Goal: Information Seeking & Learning: Learn about a topic

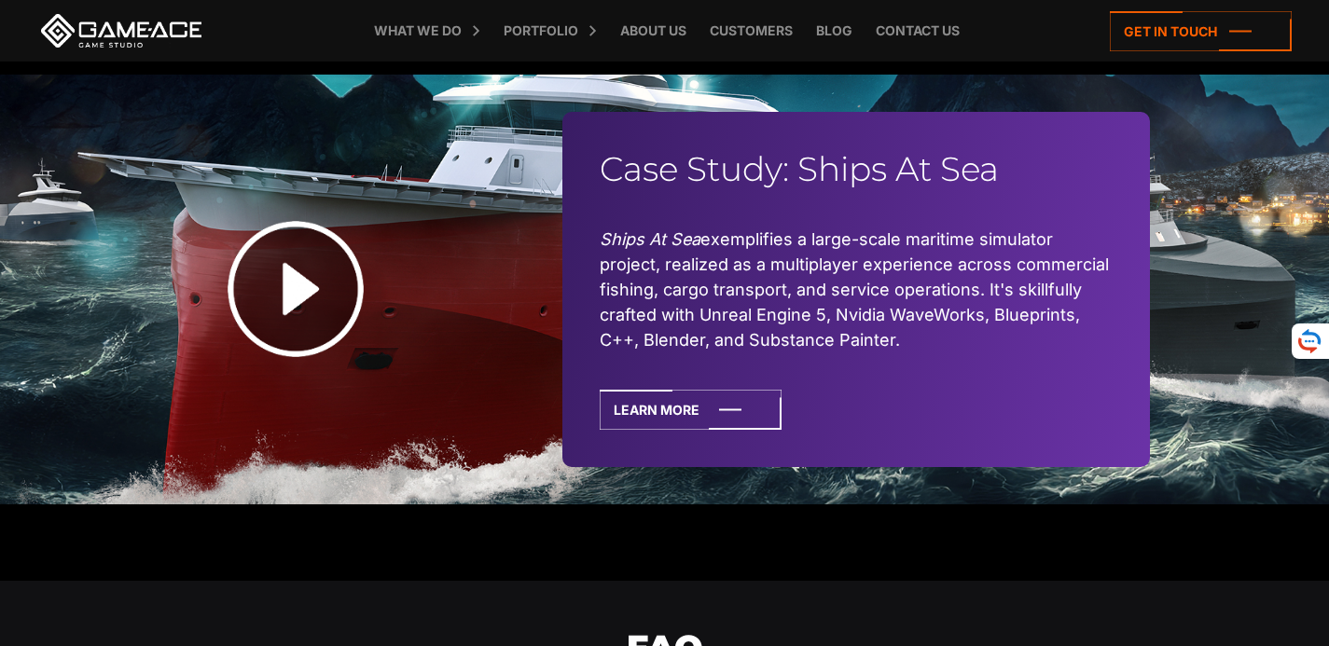
scroll to position [5409, 0]
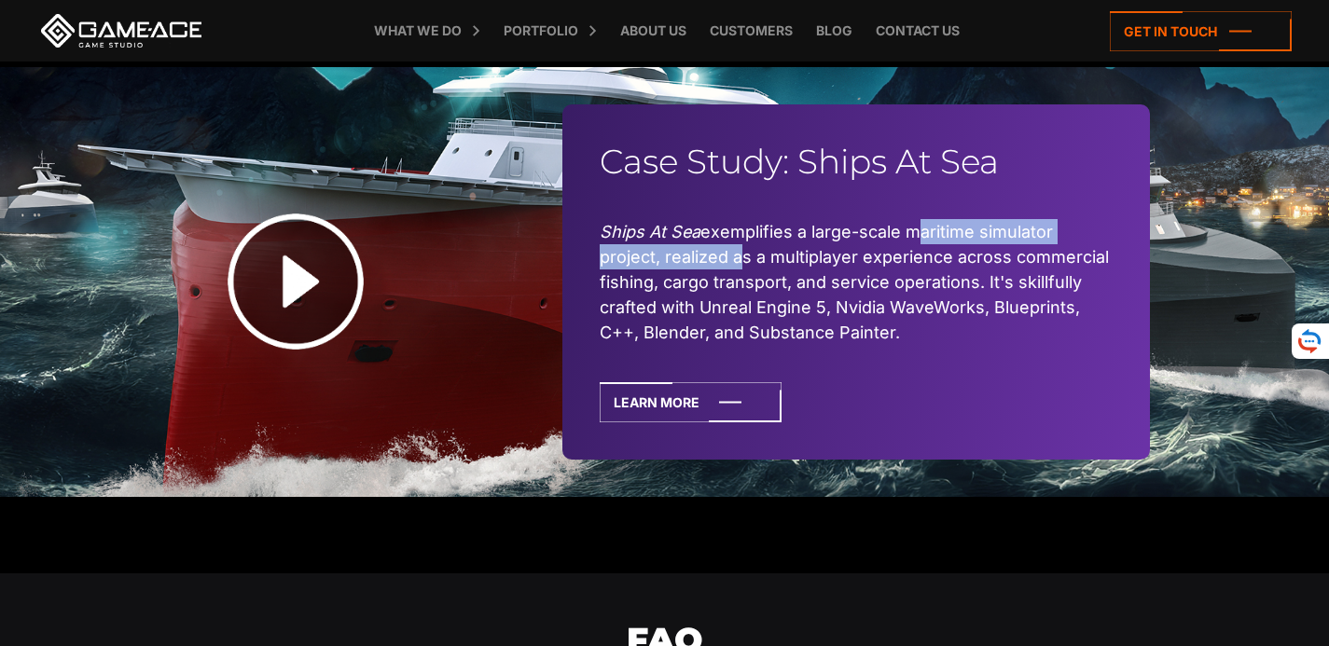
drag, startPoint x: 736, startPoint y: 270, endPoint x: 911, endPoint y: 265, distance: 175.4
click at [910, 265] on li "Ships At Sea exemplifies a large-scale maritime simulator project, realized as …" at bounding box center [856, 282] width 513 height 126
click at [701, 270] on li "Ships At Sea exemplifies a large-scale maritime simulator project, realized as …" at bounding box center [856, 282] width 513 height 126
drag, startPoint x: 673, startPoint y: 286, endPoint x: 717, endPoint y: 286, distance: 43.8
click at [717, 286] on li "Ships At Sea exemplifies a large-scale maritime simulator project, realized as …" at bounding box center [856, 282] width 513 height 126
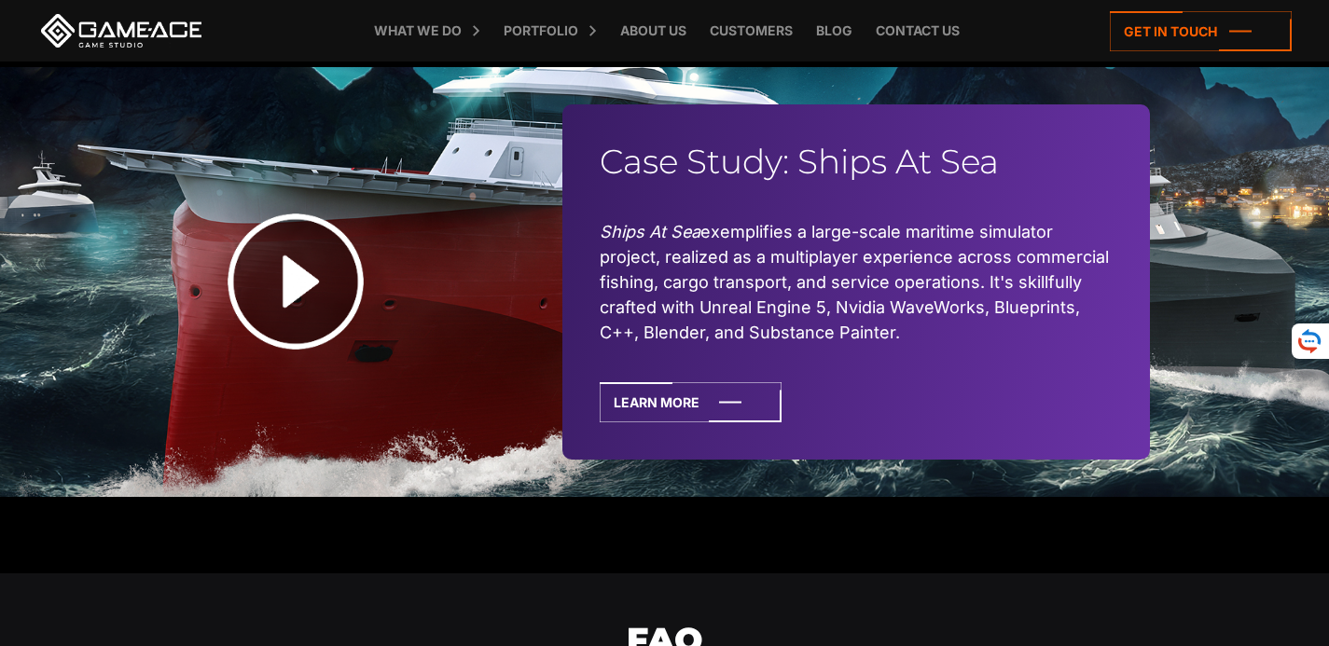
click at [633, 294] on li "Ships At Sea exemplifies a large-scale maritime simulator project, realized as …" at bounding box center [856, 282] width 513 height 126
click at [607, 303] on li "Ships At Sea exemplifies a large-scale maritime simulator project, realized as …" at bounding box center [856, 282] width 513 height 126
click at [765, 311] on li "Ships At Sea exemplifies a large-scale maritime simulator project, realized as …" at bounding box center [856, 282] width 513 height 126
drag, startPoint x: 769, startPoint y: 323, endPoint x: 883, endPoint y: 323, distance: 113.8
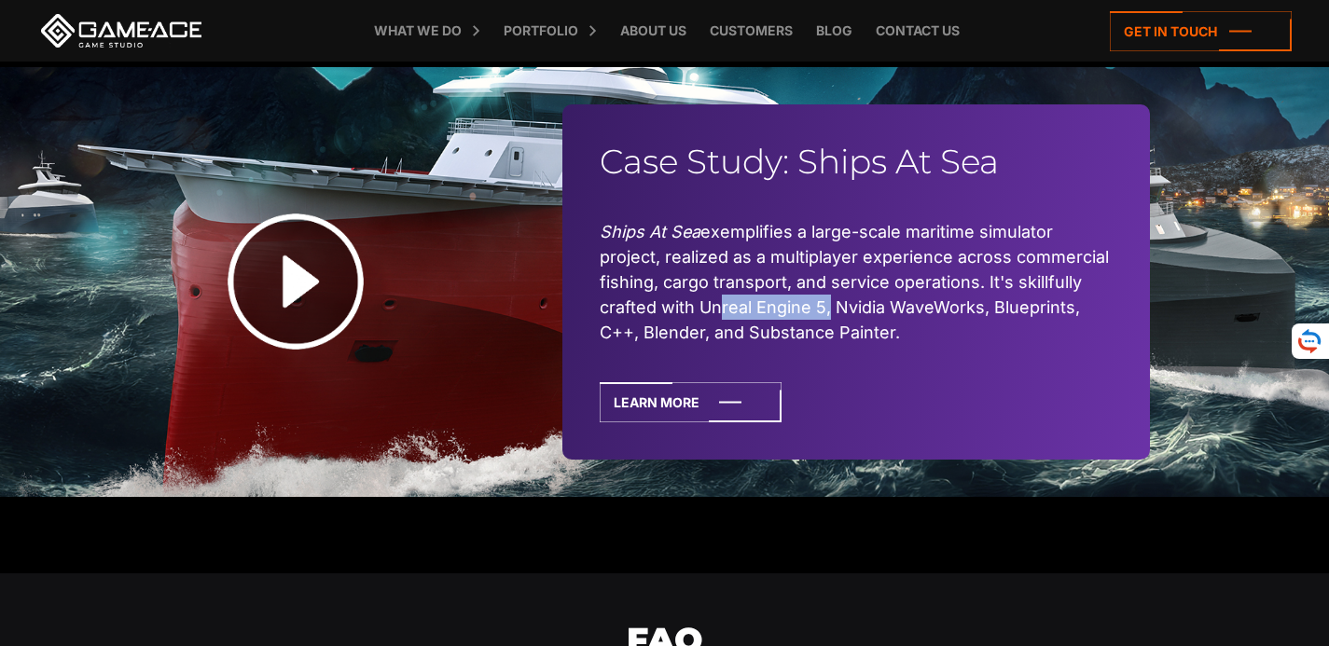
click at [832, 323] on li "Ships At Sea exemplifies a large-scale maritime simulator project, realized as …" at bounding box center [856, 282] width 513 height 126
click at [913, 323] on li "Ships At Sea exemplifies a large-scale maritime simulator project, realized as …" at bounding box center [856, 282] width 513 height 126
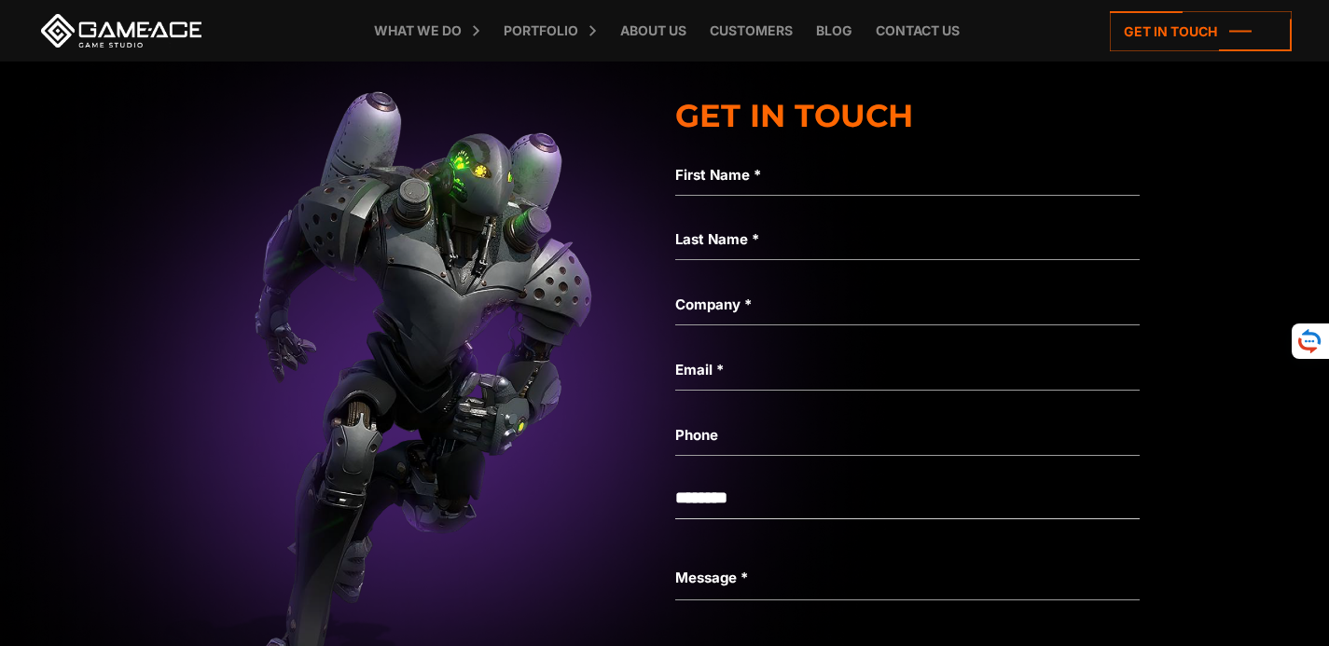
scroll to position [6916, 0]
